Goal: Task Accomplishment & Management: Manage account settings

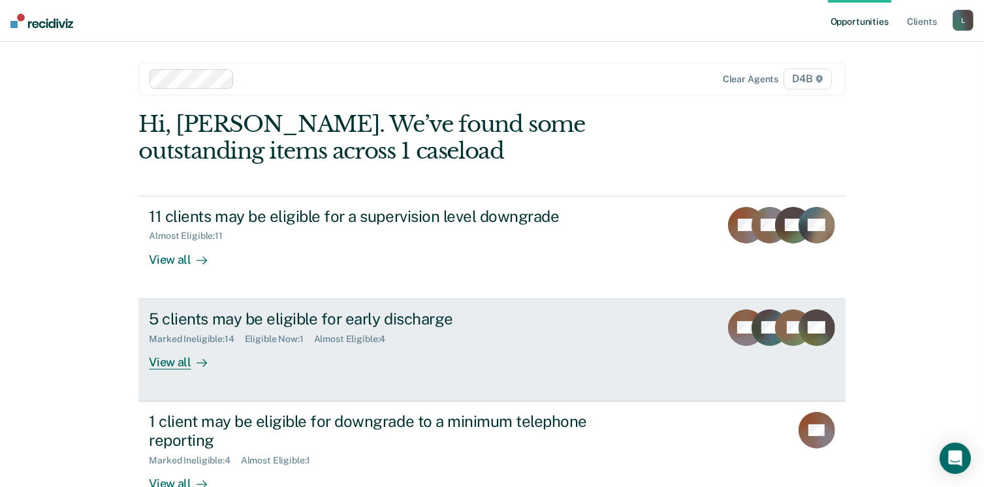
click at [182, 361] on div "View all" at bounding box center [185, 356] width 73 height 25
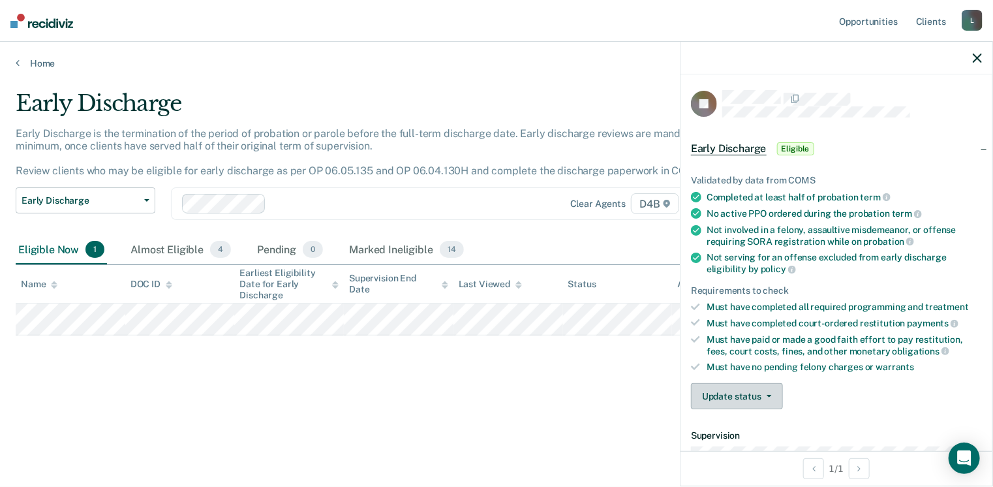
click at [728, 394] on button "Update status" at bounding box center [737, 396] width 92 height 26
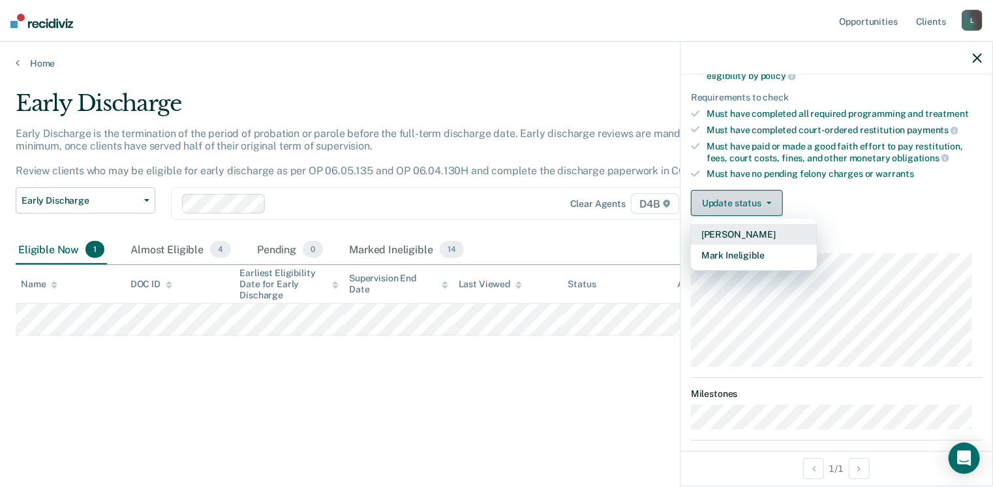
scroll to position [195, 0]
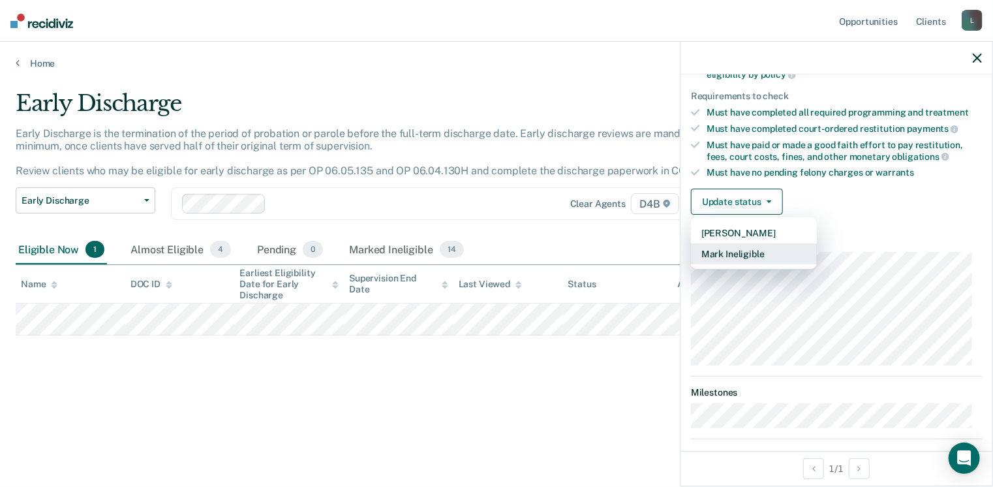
click at [718, 249] on button "Mark Ineligible" at bounding box center [754, 253] width 126 height 21
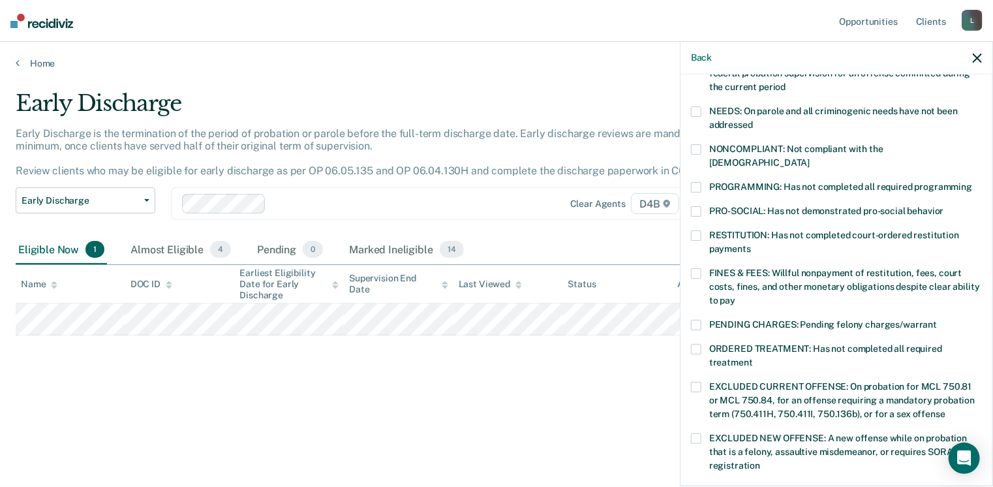
click at [700, 344] on span at bounding box center [696, 349] width 10 height 10
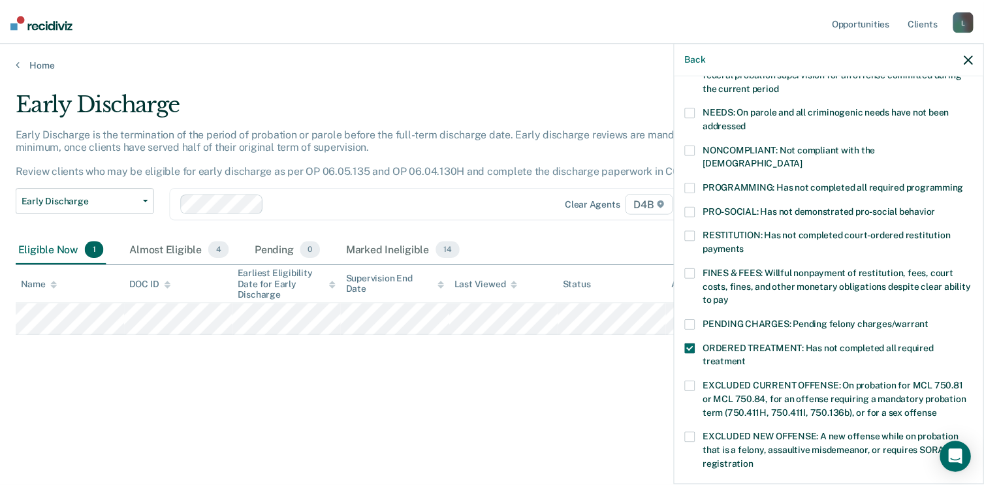
scroll to position [411, 0]
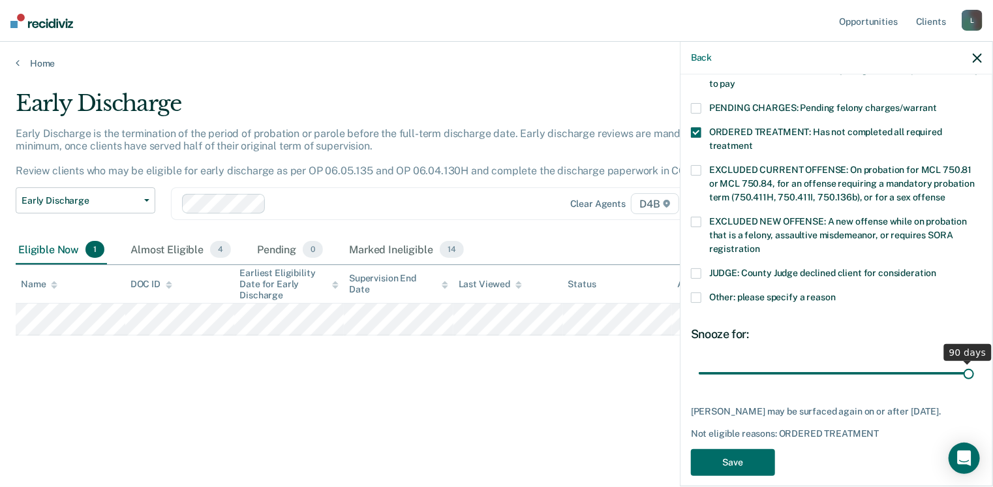
drag, startPoint x: 791, startPoint y: 360, endPoint x: 997, endPoint y: 408, distance: 211.8
type input "90"
click at [974, 385] on input "range" at bounding box center [836, 373] width 275 height 23
click at [721, 449] on button "Save" at bounding box center [733, 462] width 84 height 27
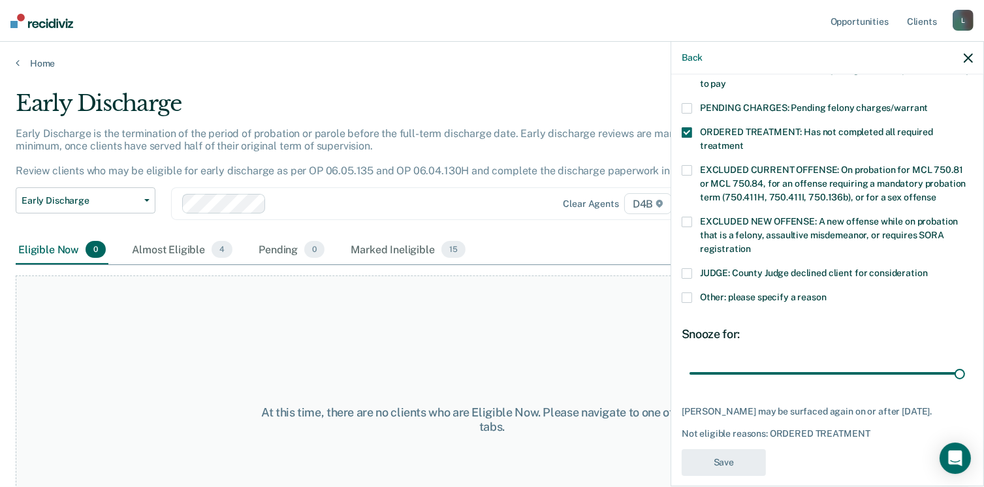
scroll to position [351, 0]
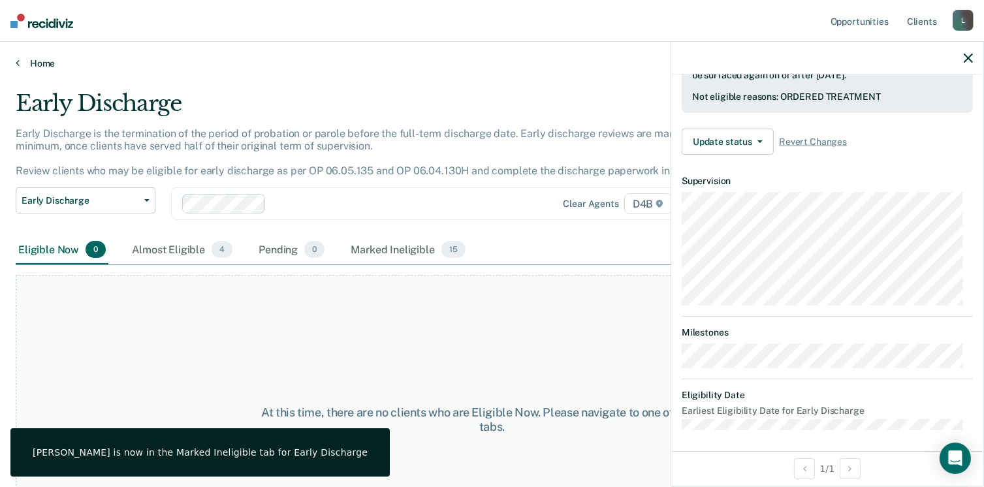
click at [31, 63] on link "Home" at bounding box center [492, 63] width 952 height 12
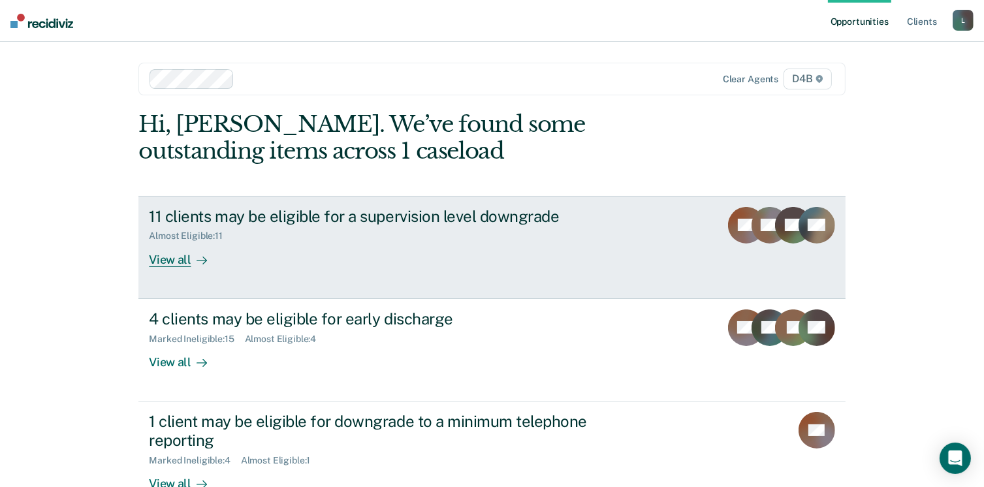
scroll to position [87, 0]
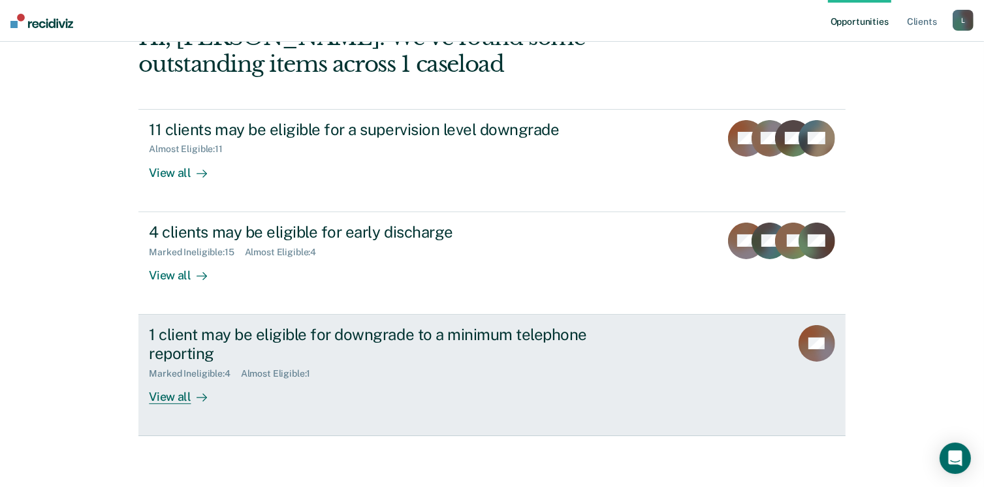
click at [191, 394] on div at bounding box center [199, 396] width 16 height 15
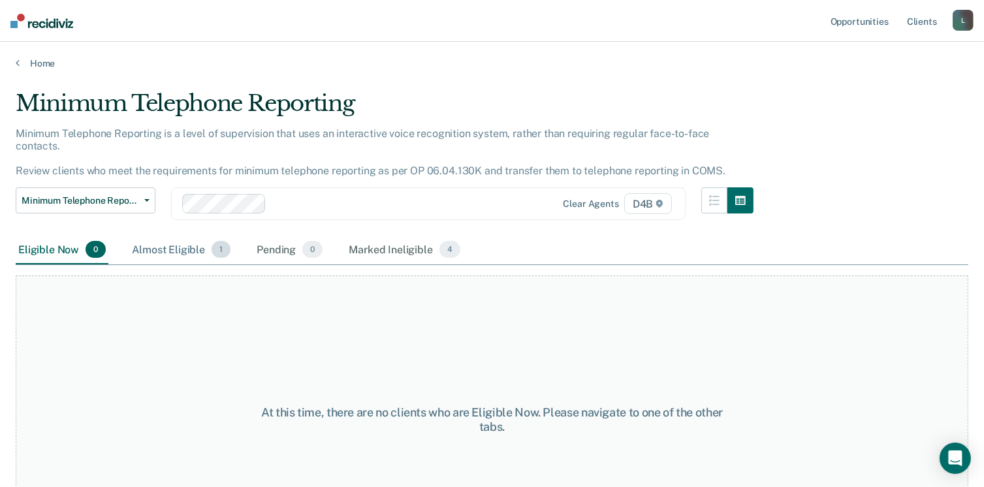
click at [168, 236] on div "Almost Eligible 1" at bounding box center [181, 250] width 104 height 29
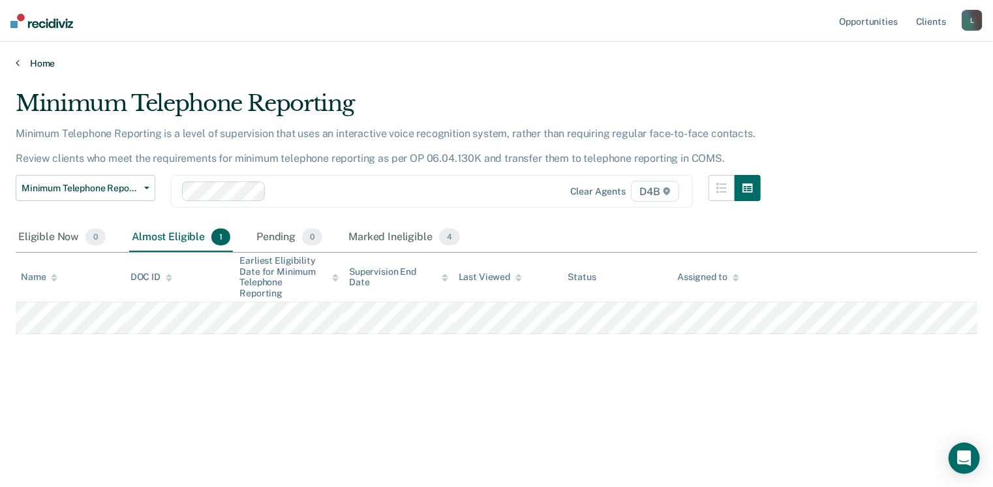
click at [36, 58] on link "Home" at bounding box center [497, 63] width 962 height 12
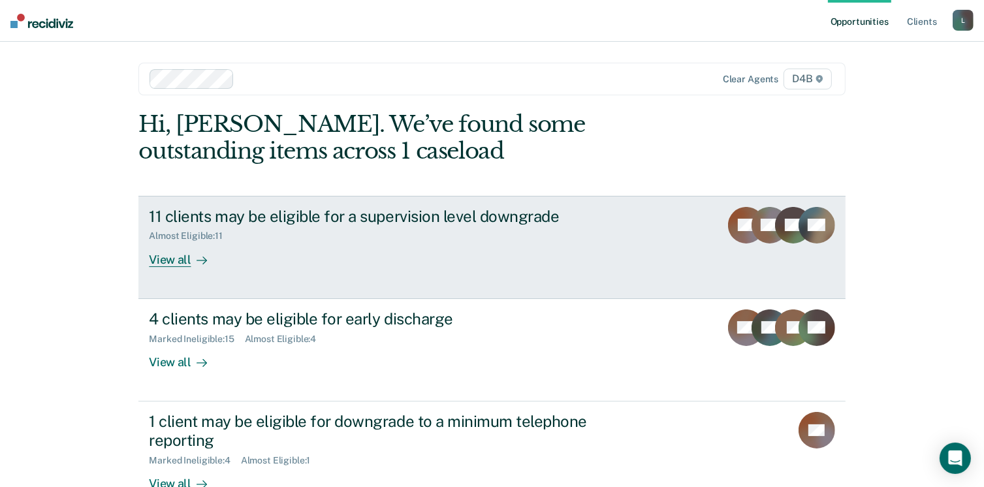
click at [182, 257] on div "View all" at bounding box center [185, 253] width 73 height 25
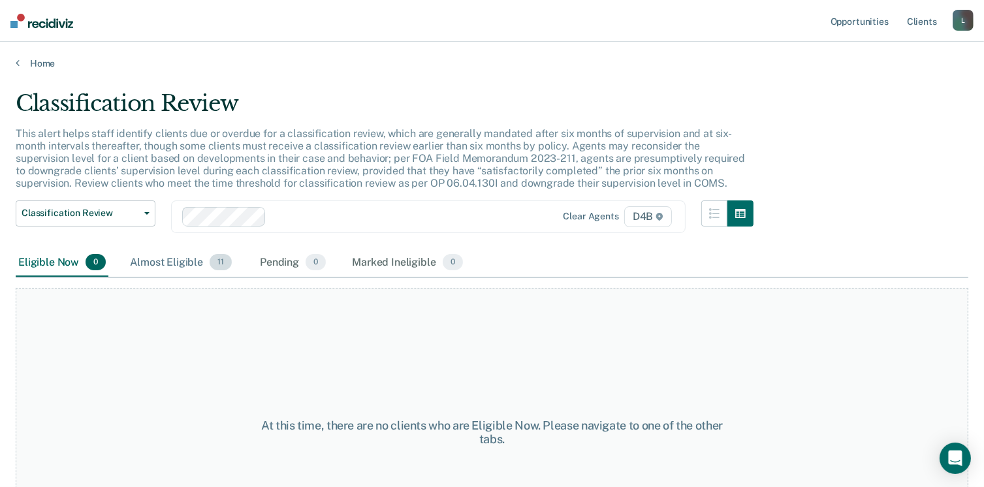
drag, startPoint x: 182, startPoint y: 257, endPoint x: 180, endPoint y: 265, distance: 8.1
click at [180, 265] on div "Almost Eligible 11" at bounding box center [180, 263] width 107 height 29
click at [180, 265] on div "Almost Eligible 11" at bounding box center [182, 263] width 107 height 29
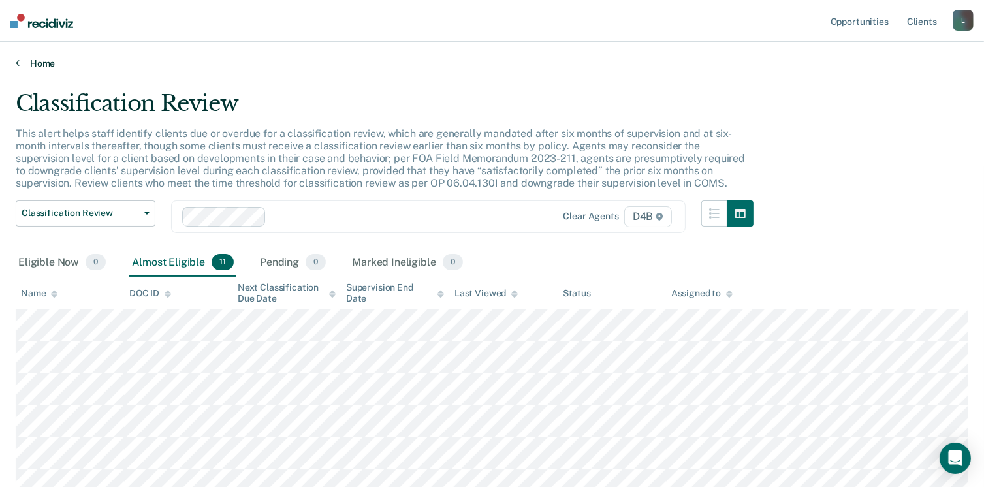
click at [31, 61] on link "Home" at bounding box center [492, 63] width 952 height 12
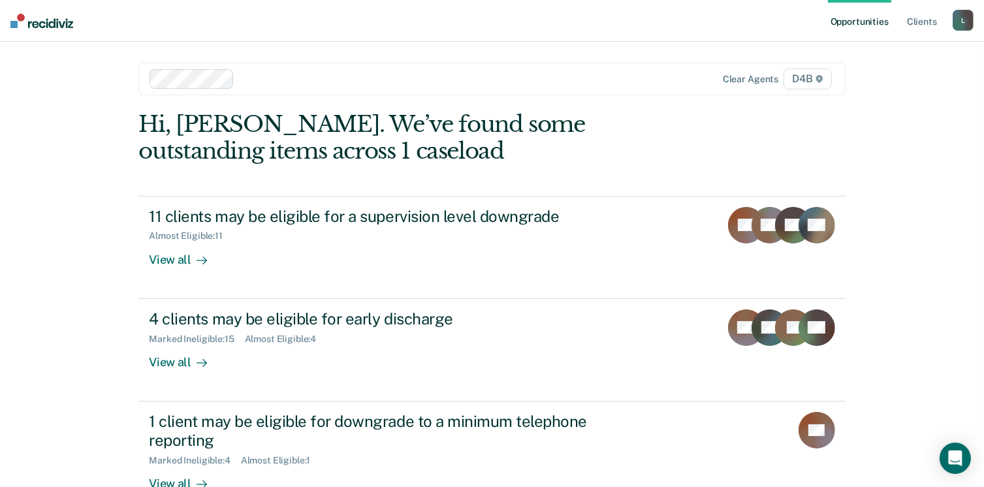
scroll to position [87, 0]
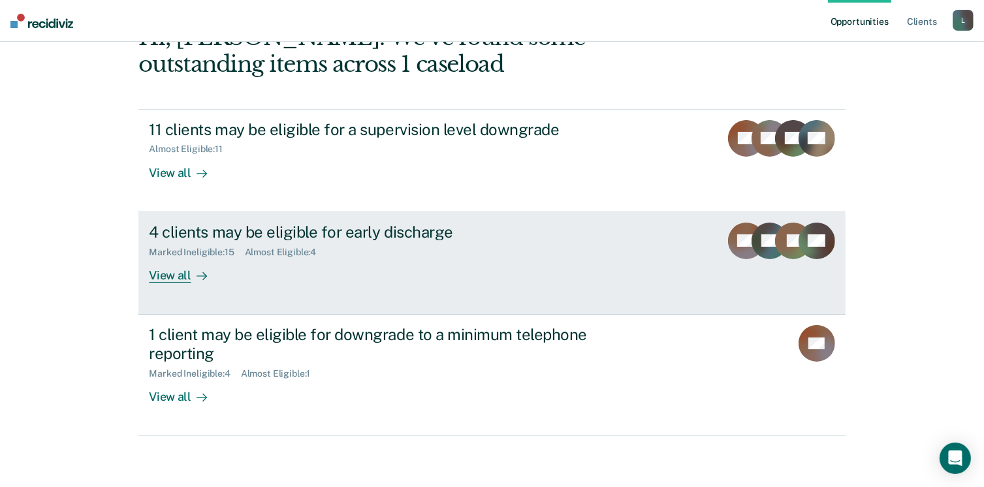
click at [191, 277] on div at bounding box center [199, 275] width 16 height 15
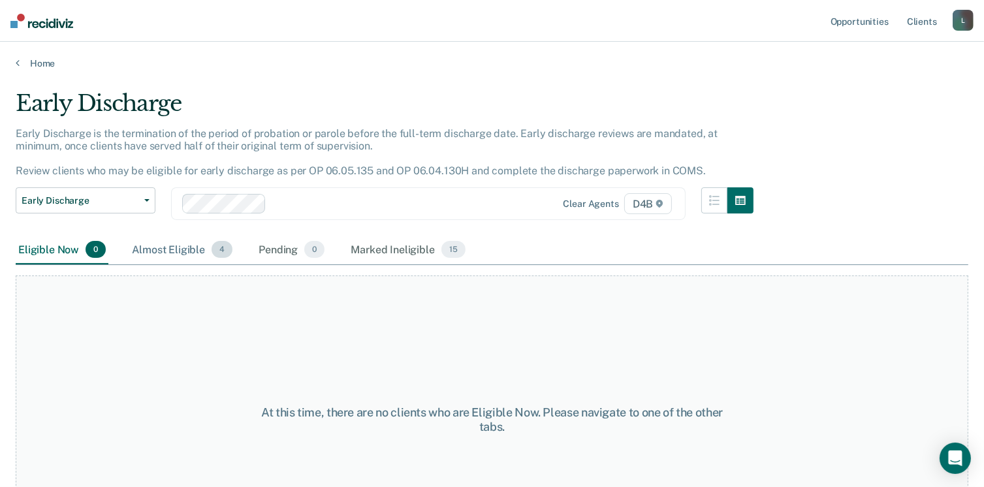
click at [175, 260] on div "Almost Eligible 4" at bounding box center [182, 250] width 106 height 29
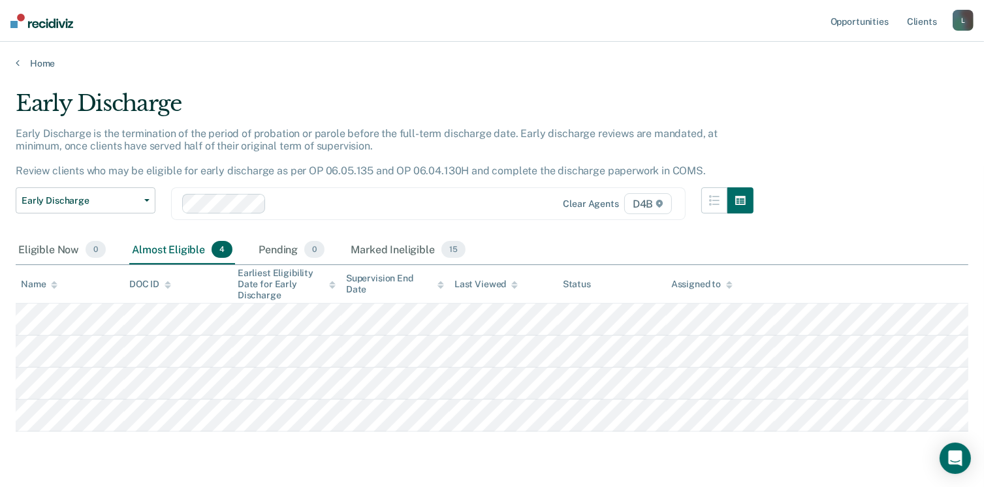
click at [174, 248] on div "Almost Eligible 4" at bounding box center [182, 250] width 106 height 29
click at [50, 61] on link "Home" at bounding box center [492, 63] width 952 height 12
